Goal: Download file/media

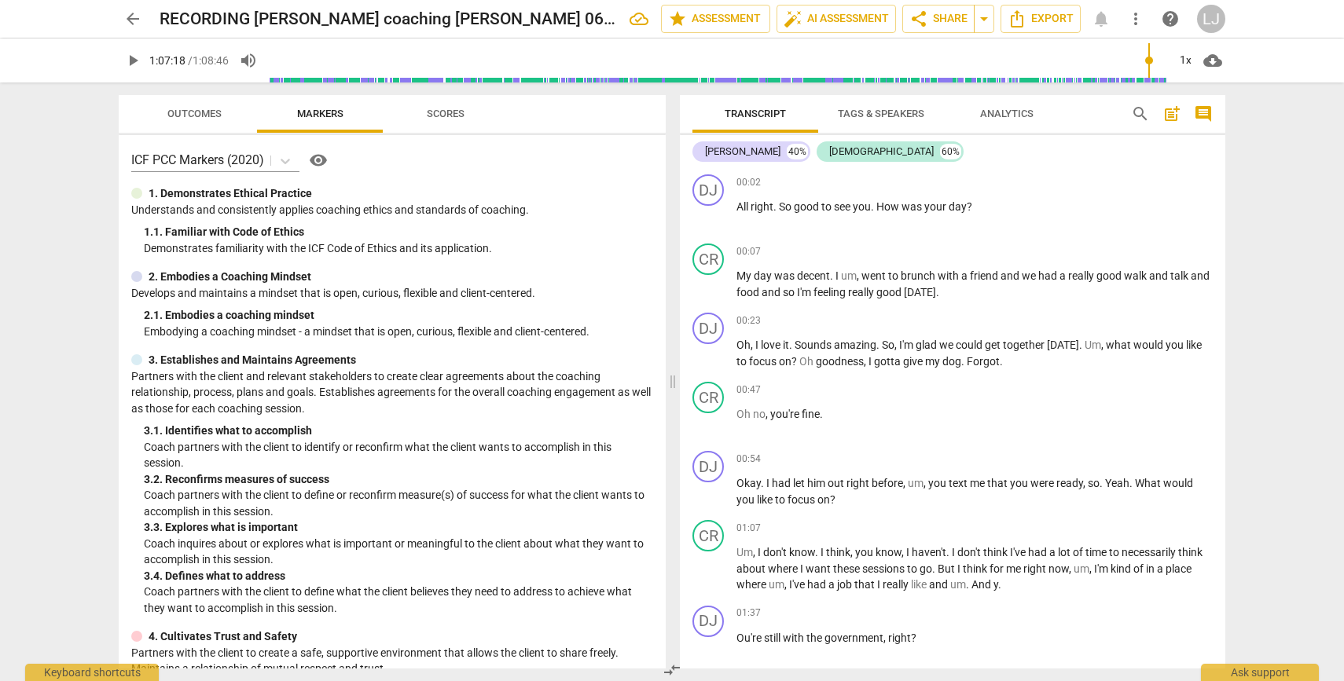
scroll to position [17609, 0]
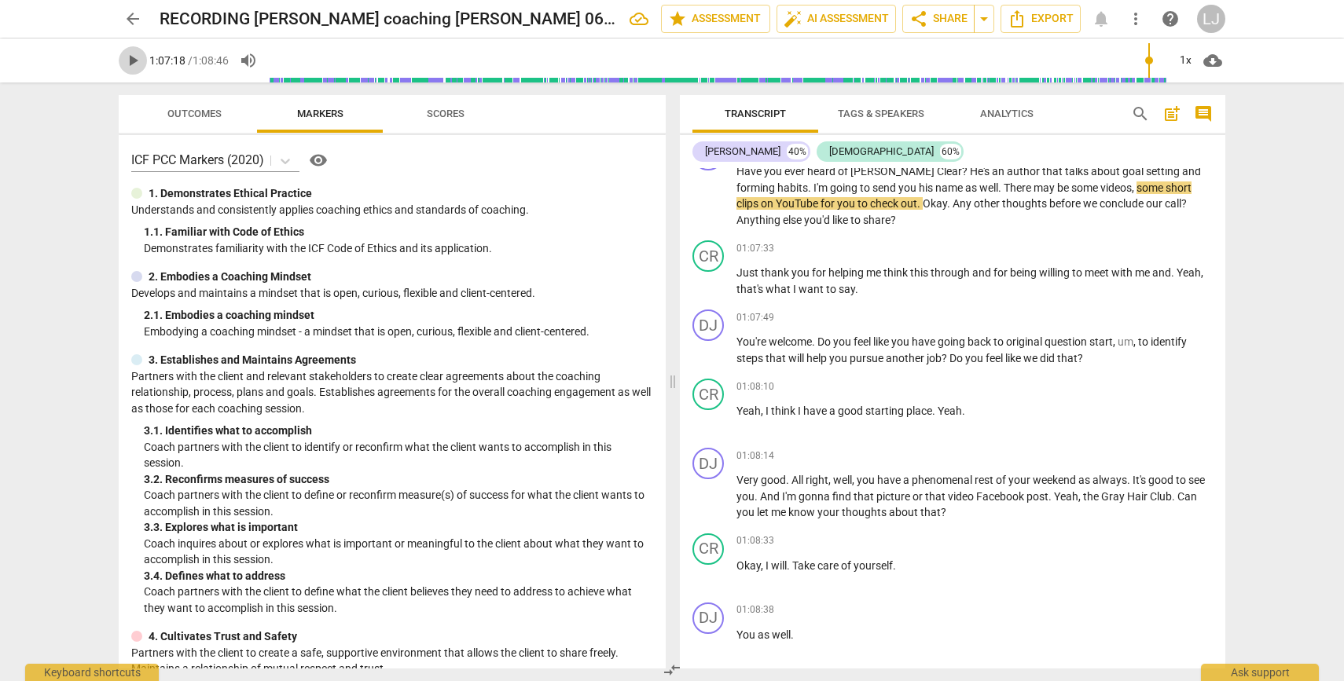
click at [135, 60] on span "play_arrow" at bounding box center [132, 60] width 19 height 19
click at [923, 210] on span "Okay" at bounding box center [935, 203] width 24 height 13
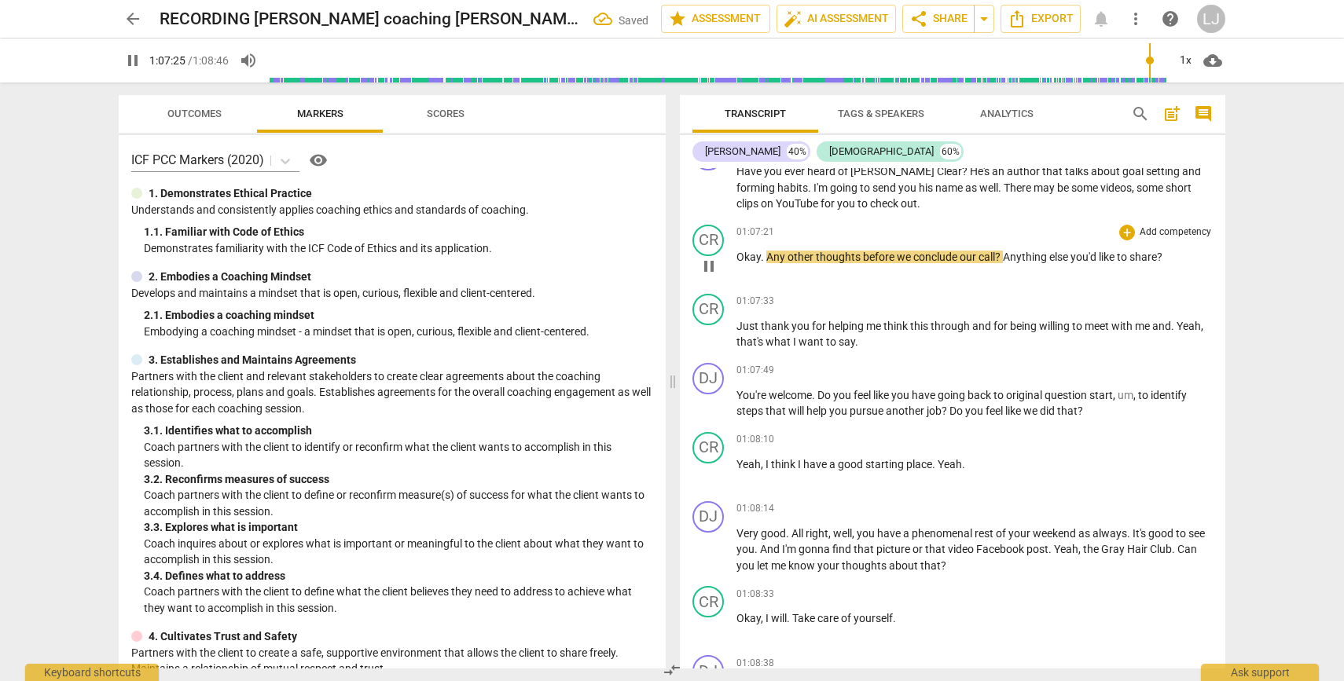
click at [767, 263] on span "Any" at bounding box center [776, 257] width 21 height 13
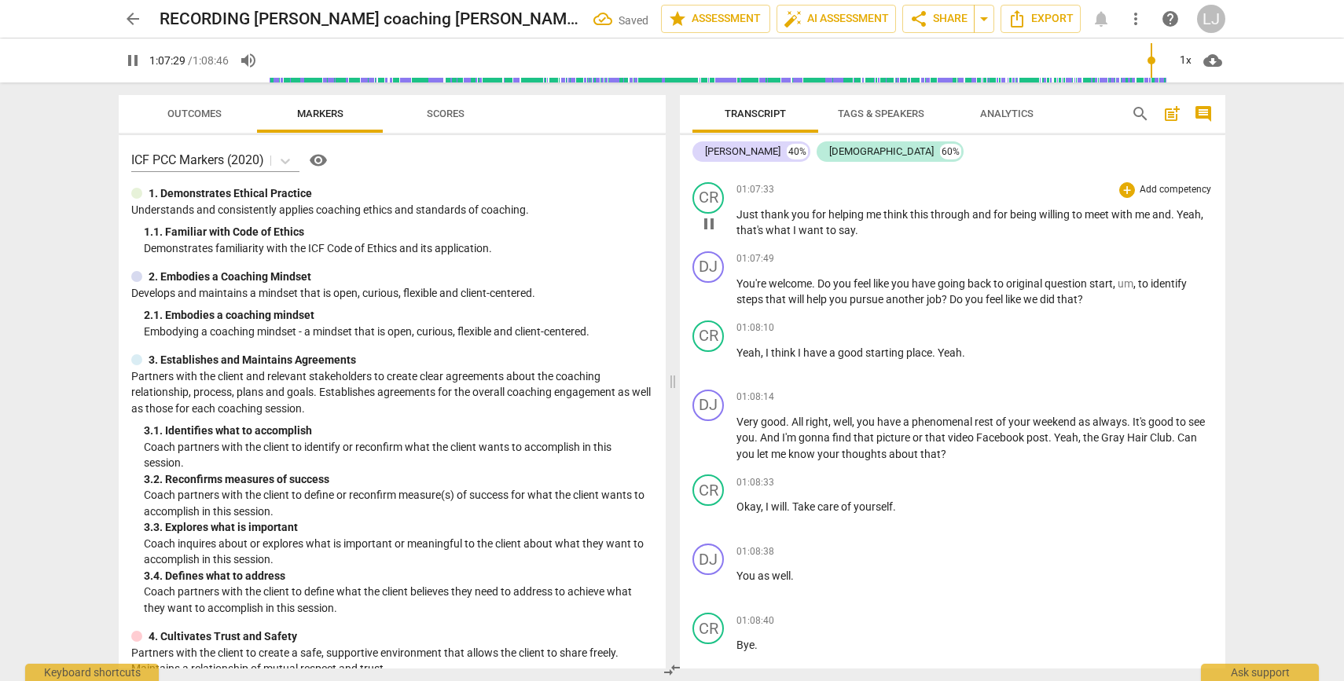
scroll to position [17798, 0]
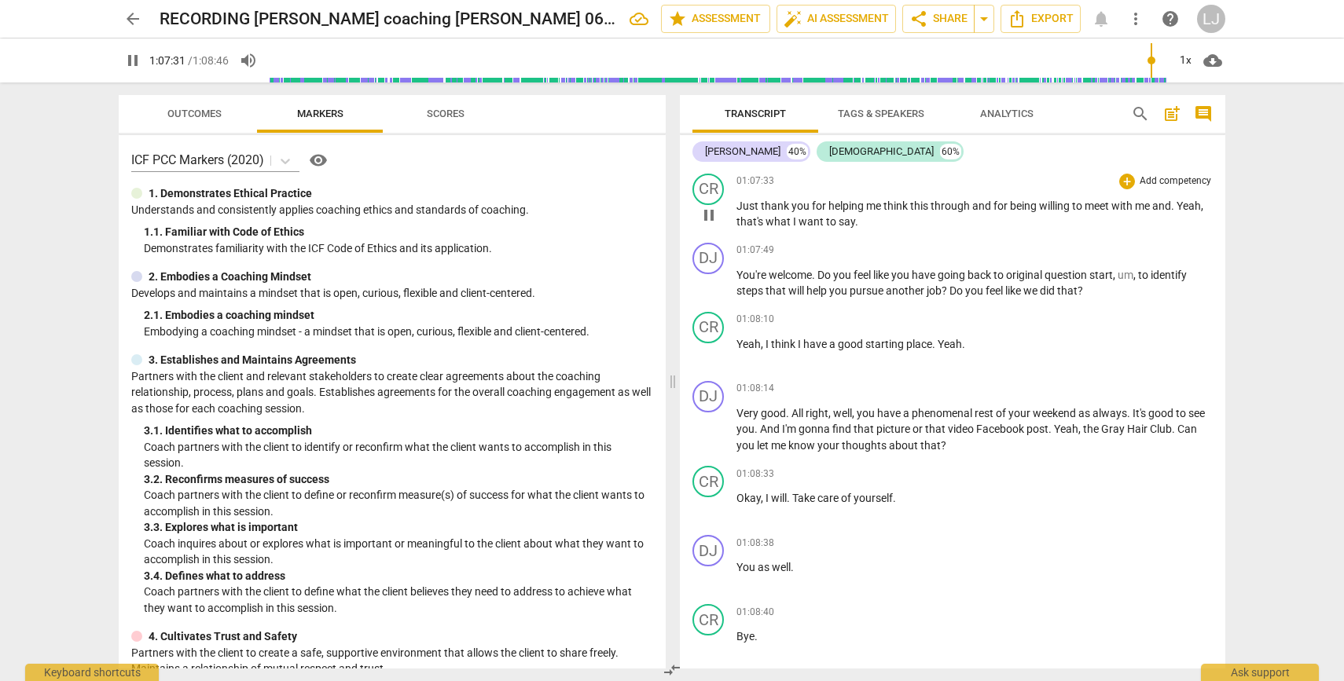
click at [1122, 212] on span "with" at bounding box center [1123, 206] width 24 height 13
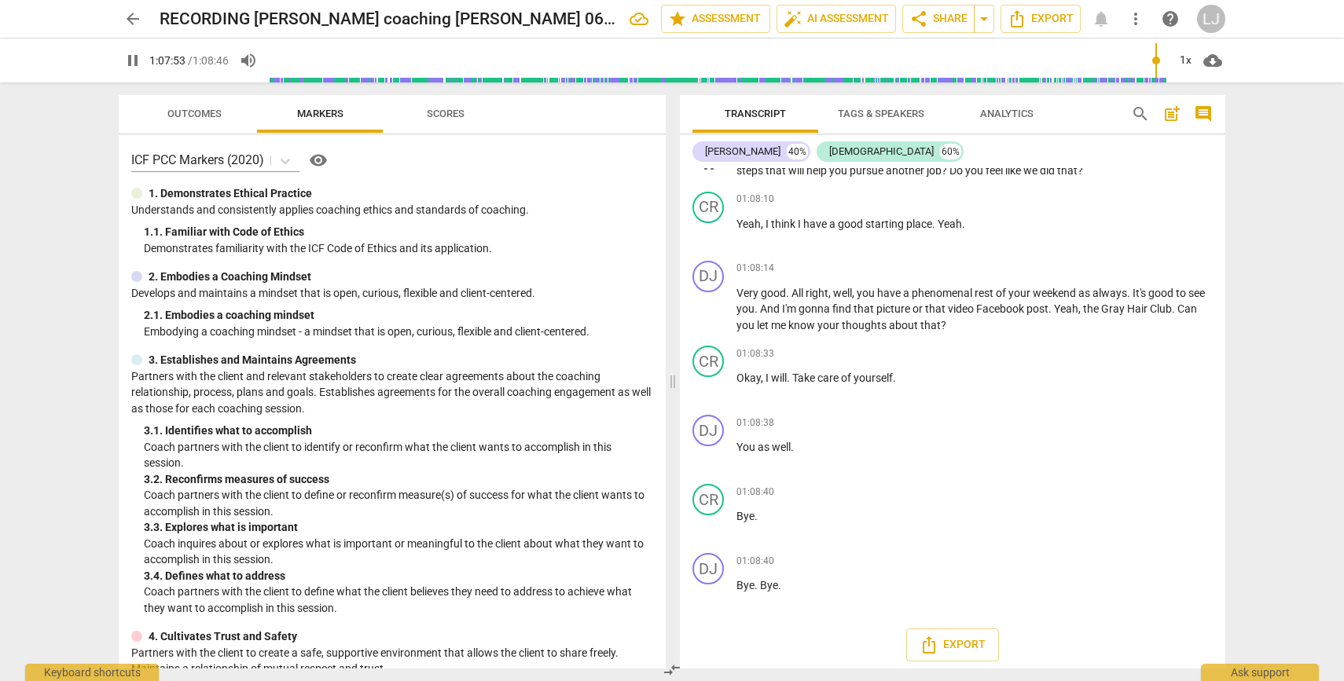
scroll to position [17913, 0]
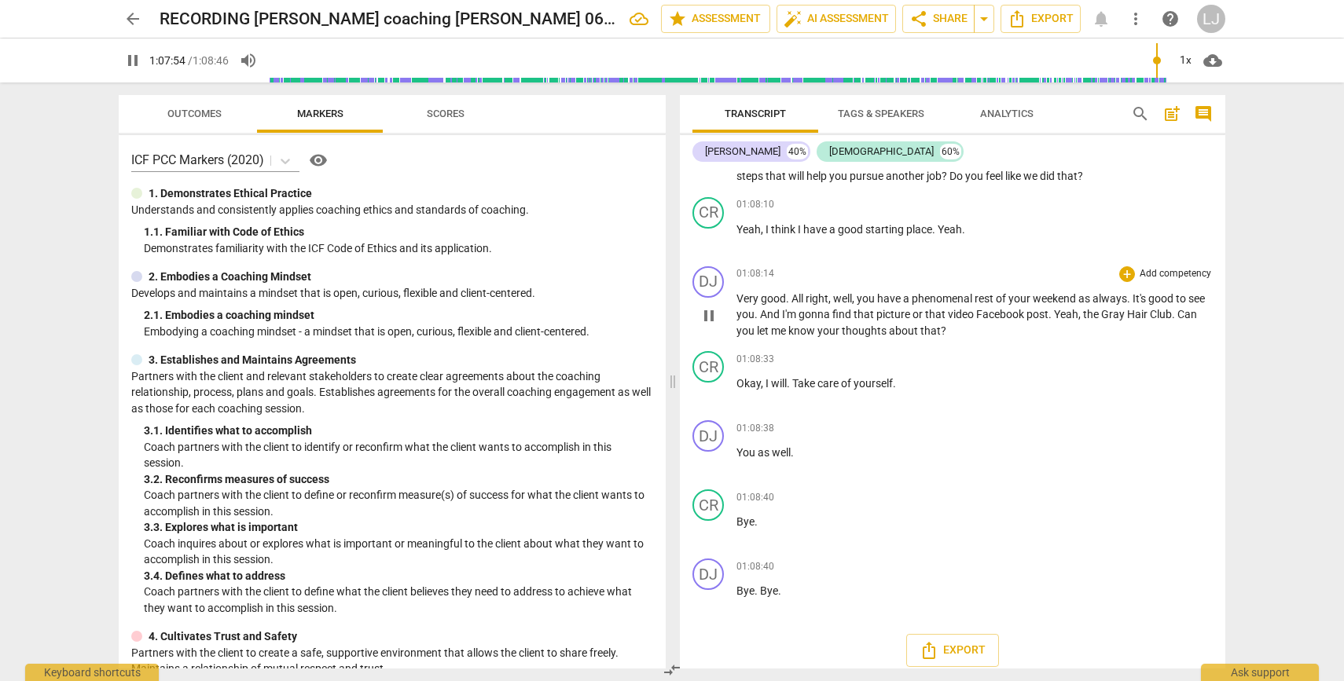
click at [737, 305] on span "Very" at bounding box center [748, 298] width 24 height 13
click at [794, 305] on span "All" at bounding box center [799, 298] width 14 height 13
click at [983, 340] on p "Very good . All right , well , you have a phenomenal rest of your weekend as al…" at bounding box center [974, 315] width 476 height 49
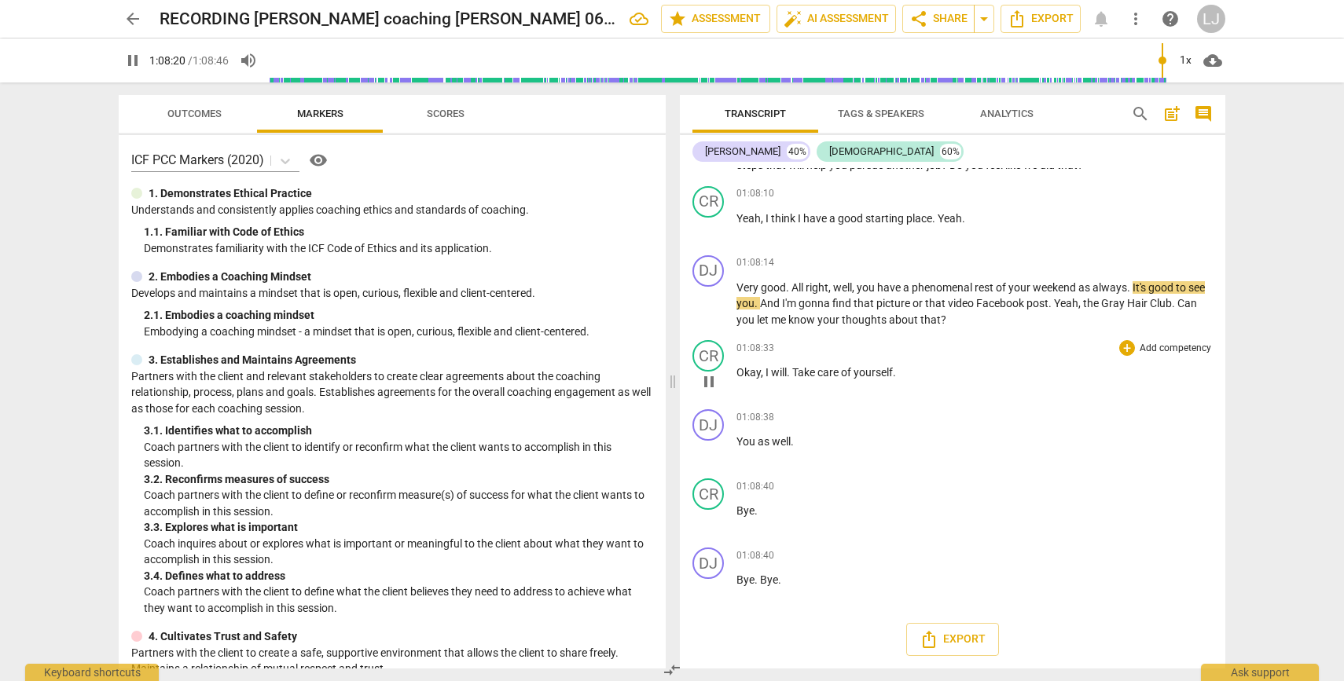
scroll to position [17989, 0]
click at [794, 376] on span "Take" at bounding box center [804, 372] width 25 height 13
click at [742, 377] on span "Okay" at bounding box center [748, 372] width 24 height 13
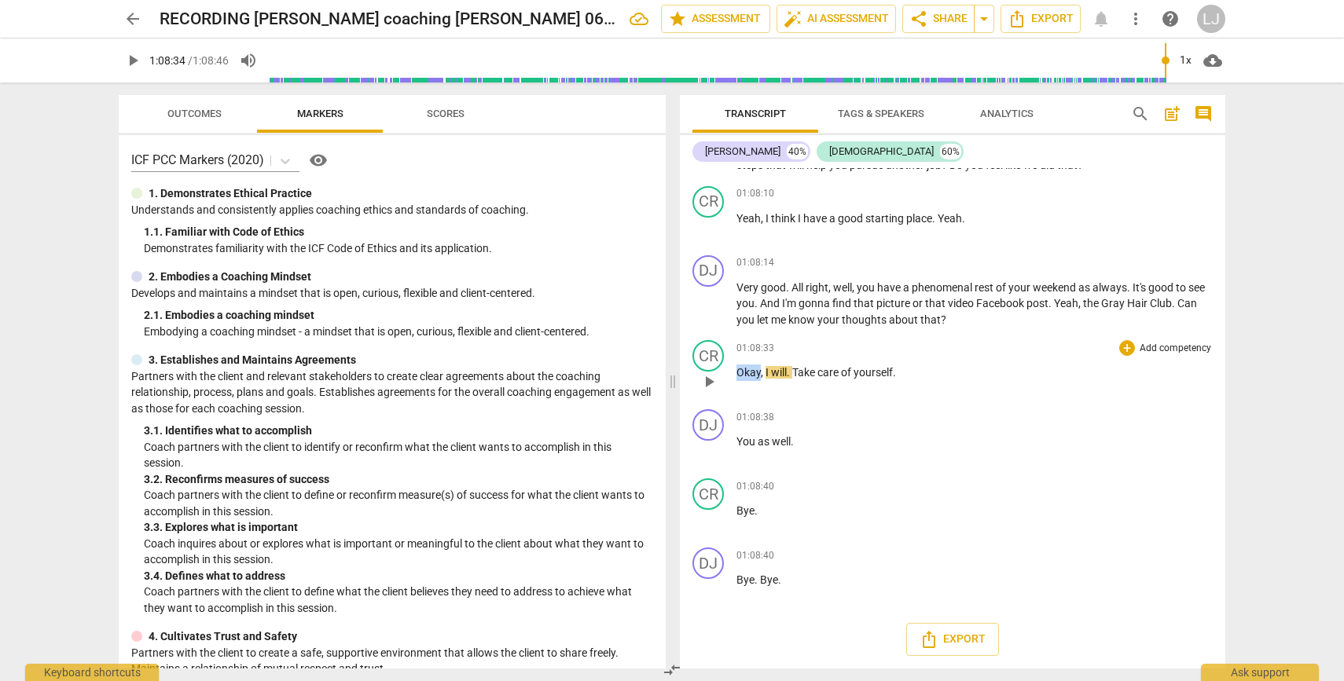
click at [742, 377] on span "Okay" at bounding box center [748, 372] width 24 height 13
click at [793, 373] on span "Take" at bounding box center [804, 372] width 25 height 13
click at [1045, 24] on span "Export" at bounding box center [1041, 18] width 66 height 19
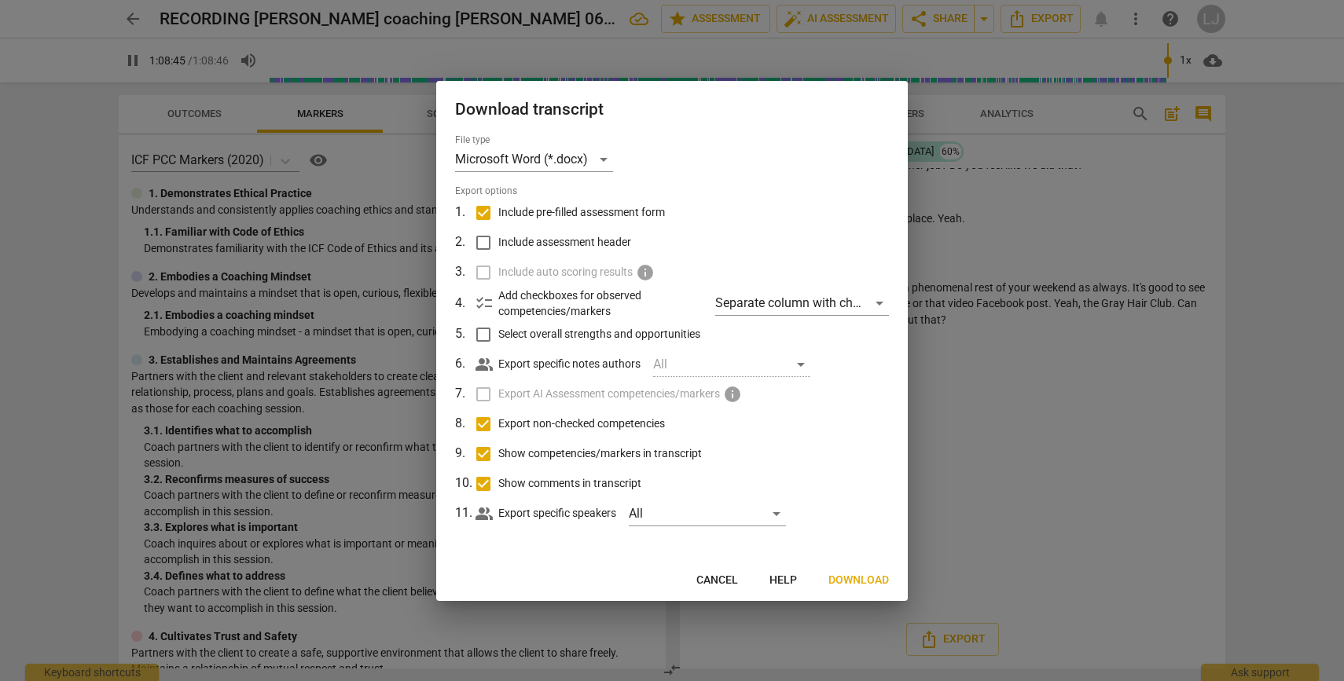
type input "4126"
click at [485, 215] on input "Include pre-filled assessment form" at bounding box center [483, 213] width 30 height 30
checkbox input "false"
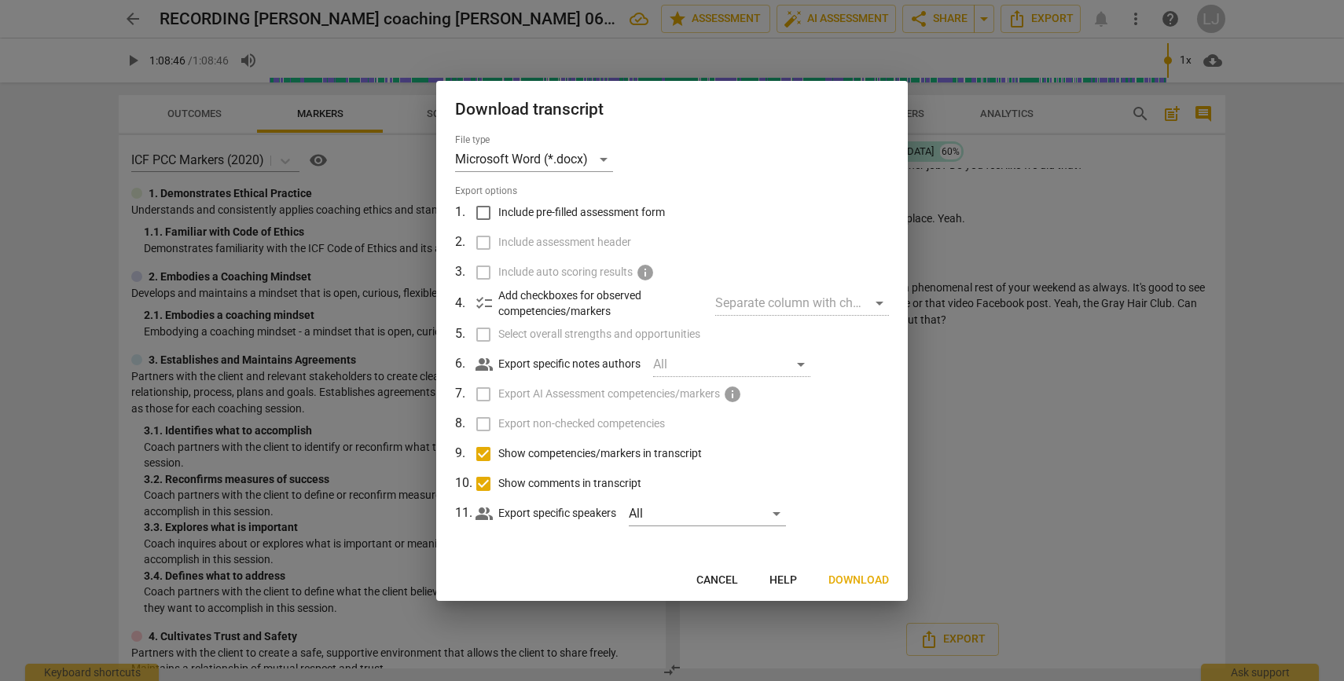
type input "4126"
click at [485, 452] on input "Show competencies/markers in transcript" at bounding box center [483, 454] width 30 height 30
checkbox input "false"
click at [483, 482] on input "Show comments in transcript" at bounding box center [483, 484] width 30 height 30
checkbox input "false"
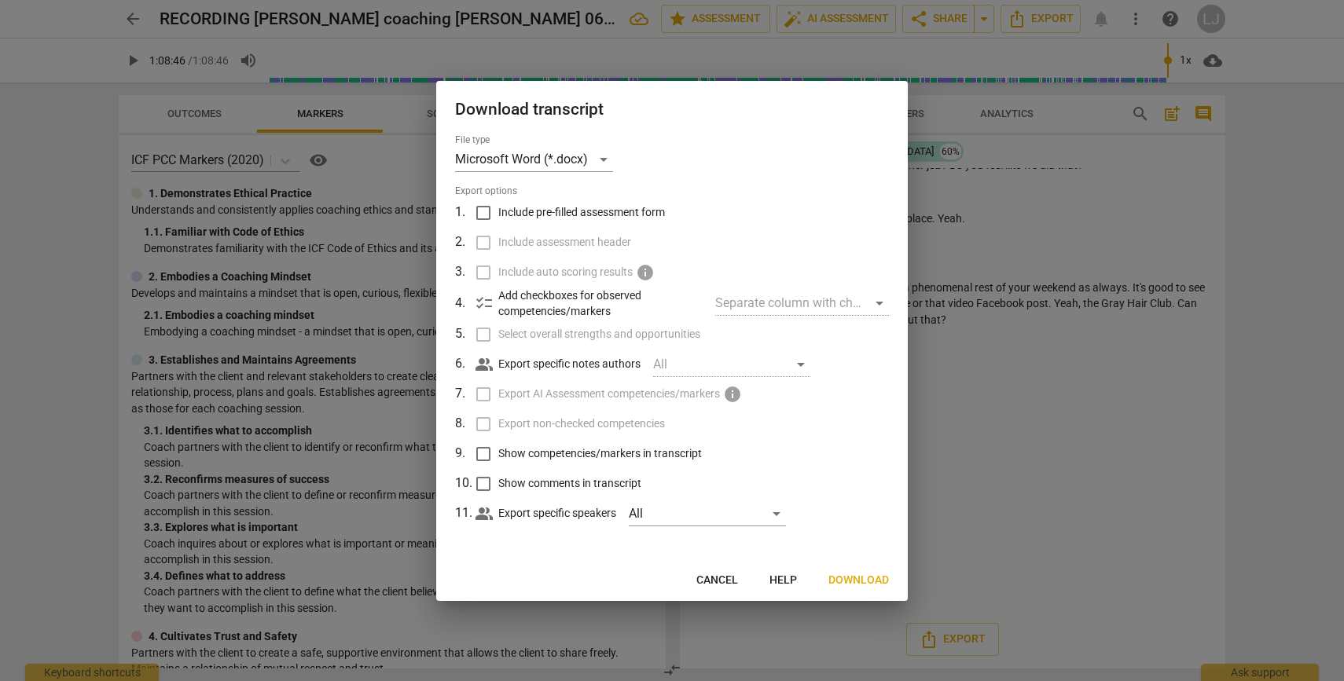
click at [852, 580] on span "Download" at bounding box center [858, 581] width 61 height 16
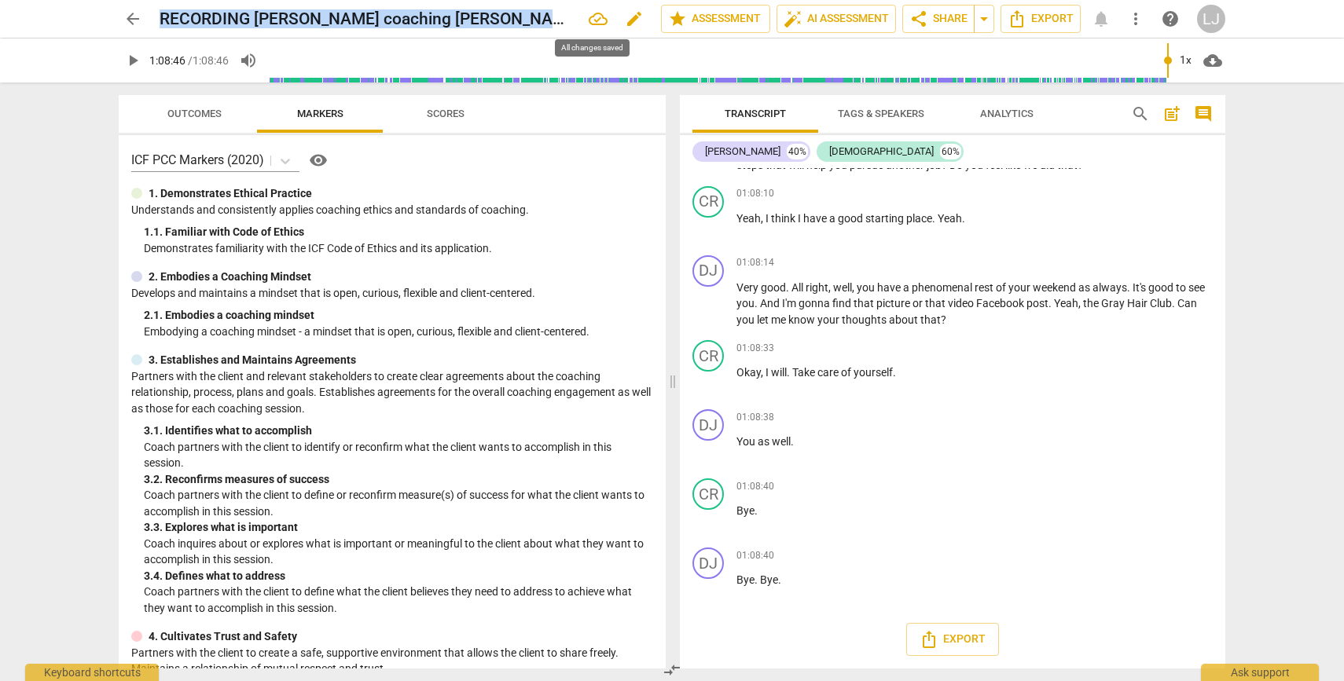
drag, startPoint x: 162, startPoint y: 20, endPoint x: 593, endPoint y: 27, distance: 430.8
click at [593, 27] on div "RECORDING [PERSON_NAME] coaching [PERSON_NAME] 06 20 25 edit" at bounding box center [404, 19] width 489 height 28
copy div "RECORDING [PERSON_NAME] coaching [PERSON_NAME] 06 20 25 edit star Assessment au…"
